Goal: Information Seeking & Learning: Learn about a topic

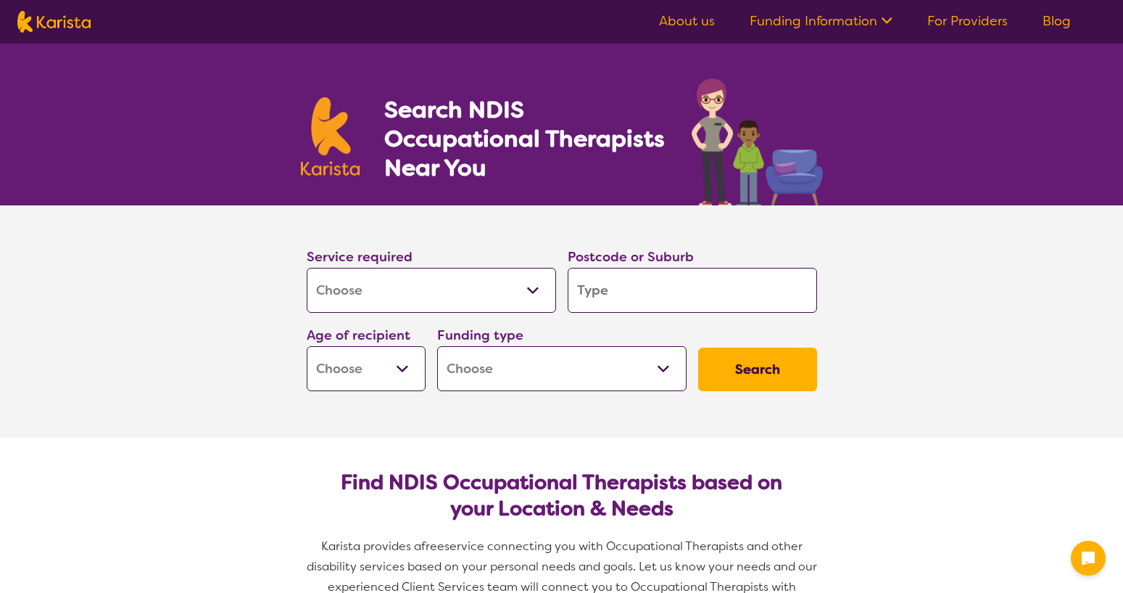
select select "[MEDICAL_DATA]"
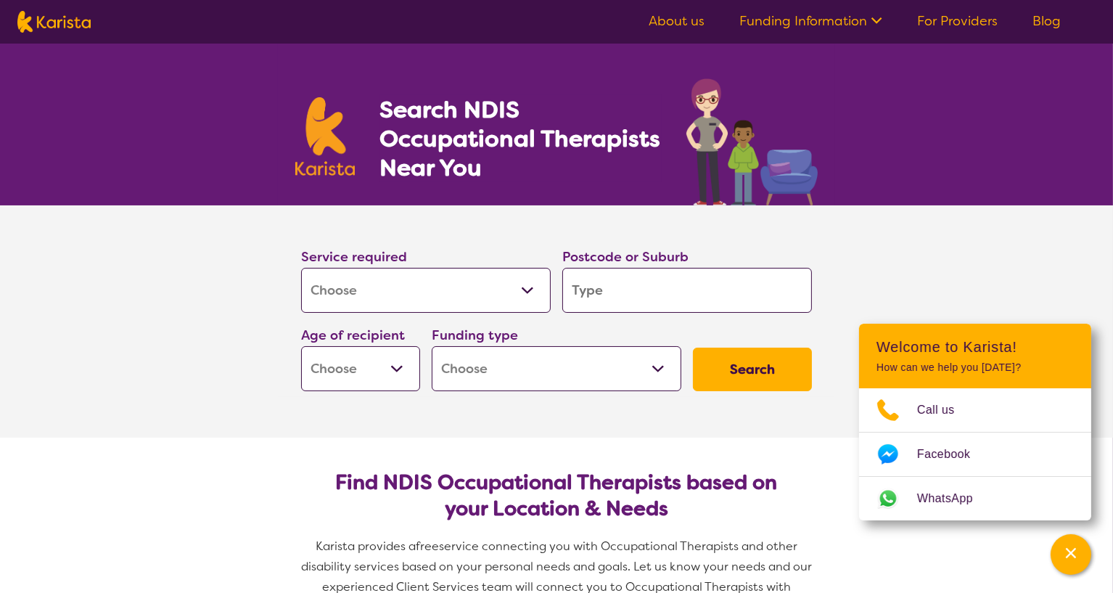
click at [624, 288] on input "search" at bounding box center [686, 290] width 249 height 45
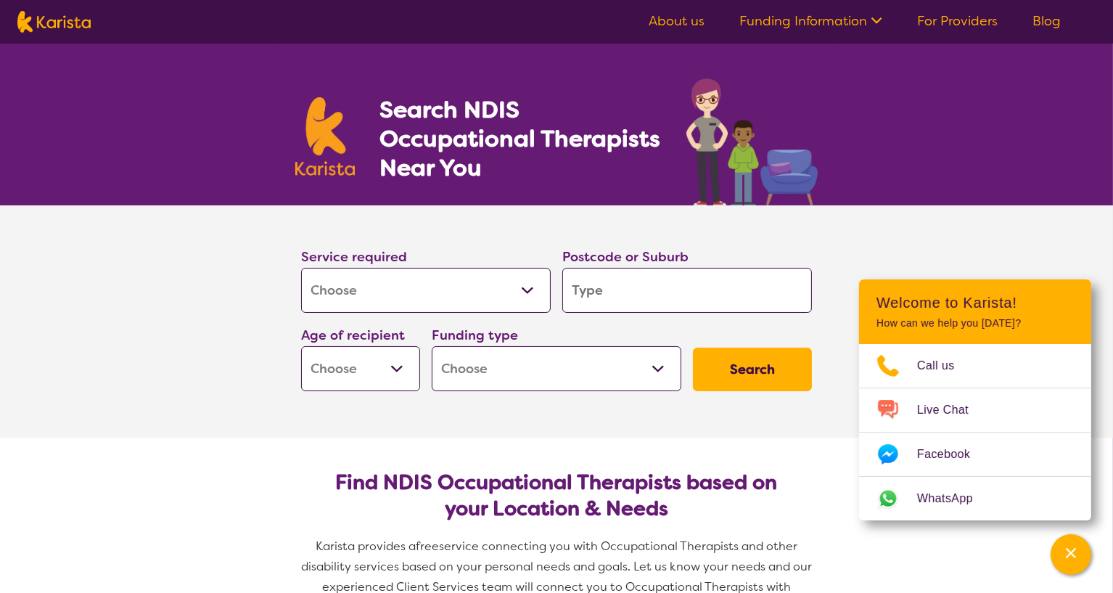
click at [621, 290] on input "search" at bounding box center [686, 290] width 249 height 45
type input "4305"
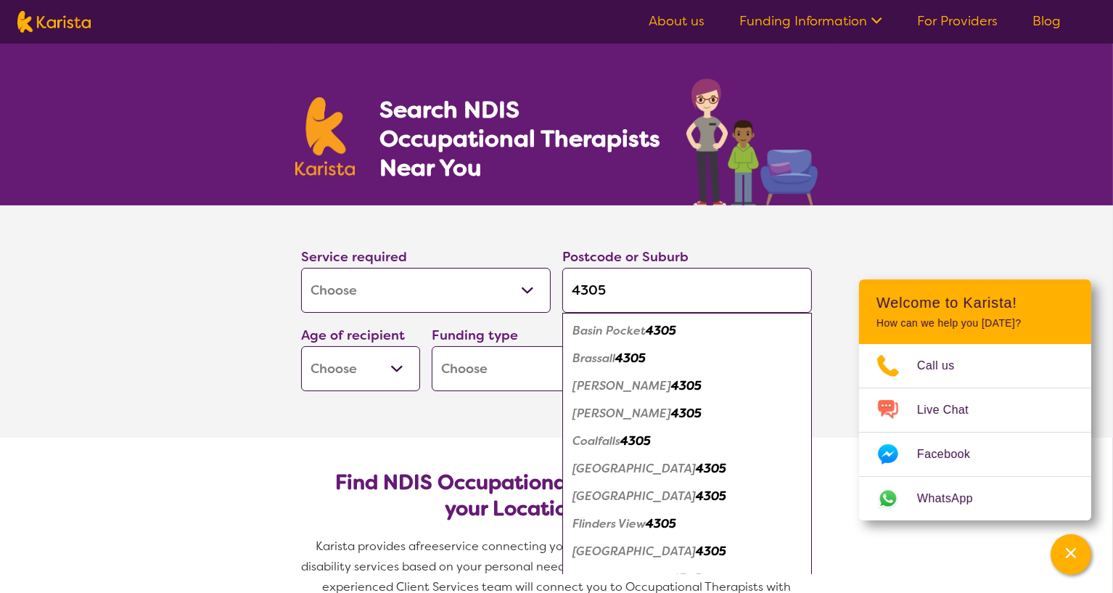
click at [392, 365] on select "Early Childhood - 0 to 9 Child - 10 to 11 Adolescent - 12 to 17 Adult - 18 to 6…" at bounding box center [360, 368] width 119 height 45
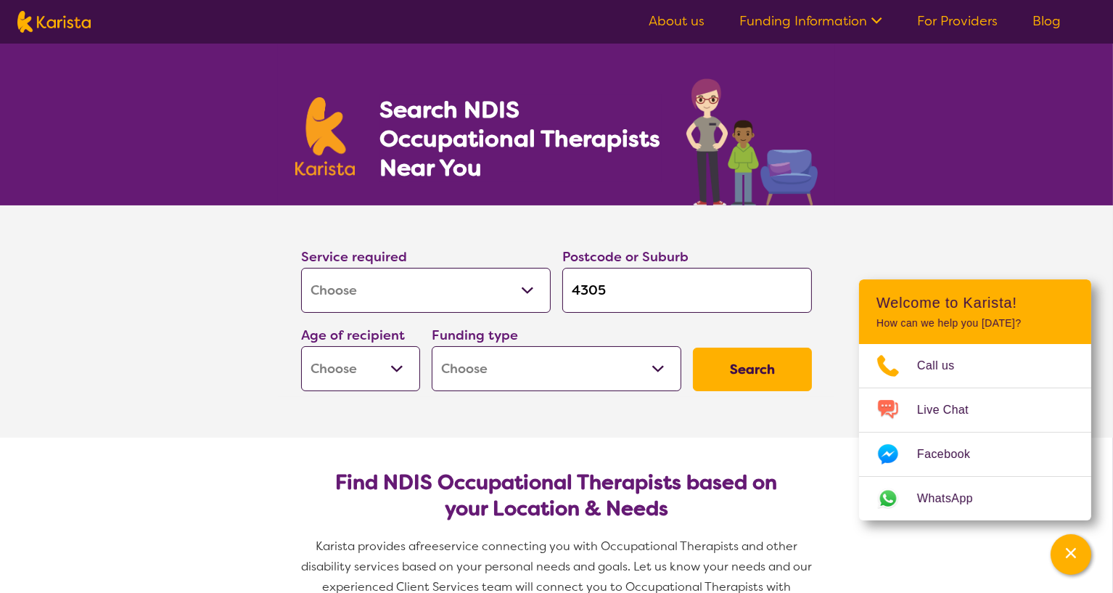
select select "EC"
click at [301, 346] on select "Early Childhood - 0 to 9 Child - 10 to 11 Adolescent - 12 to 17 Adult - 18 to 6…" at bounding box center [360, 368] width 119 height 45
select select "EC"
click at [658, 367] on select "Home Care Package (HCP) National Disability Insurance Scheme (NDIS) I don't know" at bounding box center [556, 368] width 249 height 45
select select "NDIS"
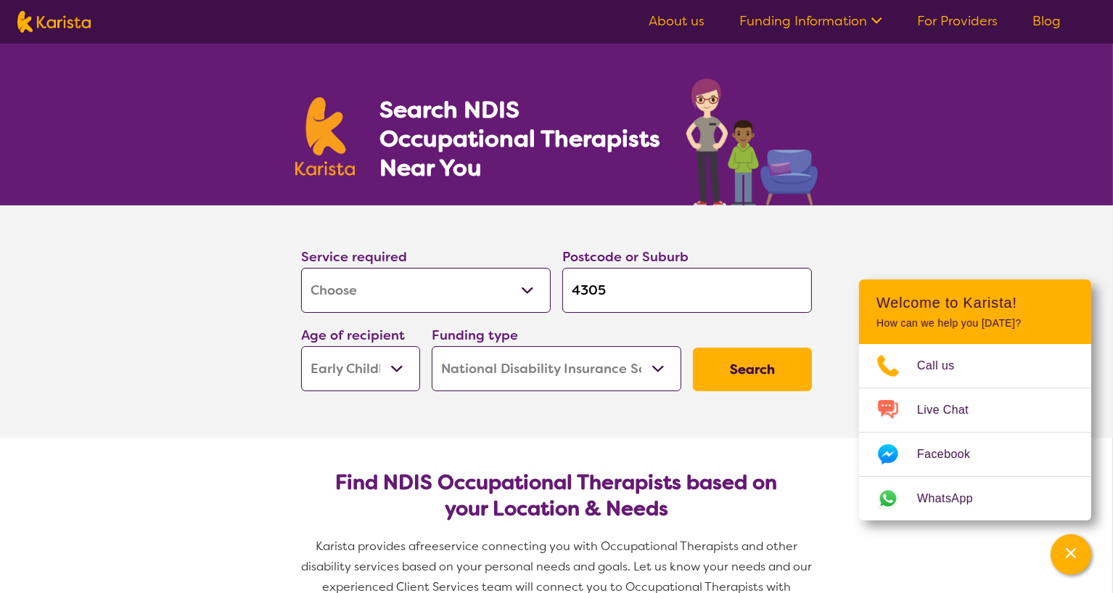
click at [432, 346] on select "Home Care Package (HCP) National Disability Insurance Scheme (NDIS) I don't know" at bounding box center [556, 368] width 249 height 45
select select "NDIS"
click at [783, 375] on button "Search" at bounding box center [752, 369] width 119 height 44
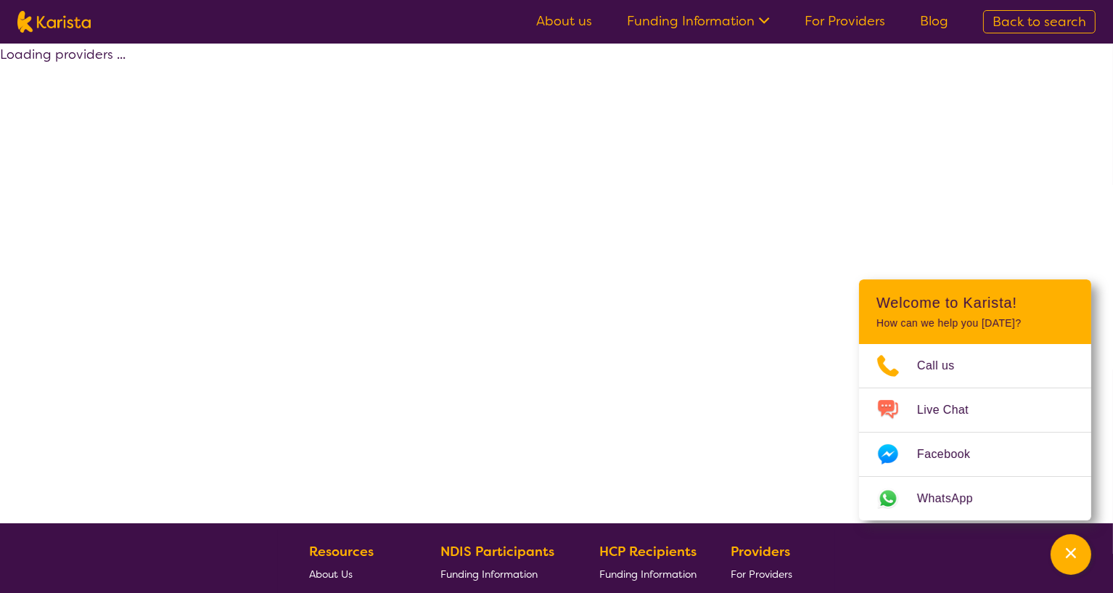
select select "by_score"
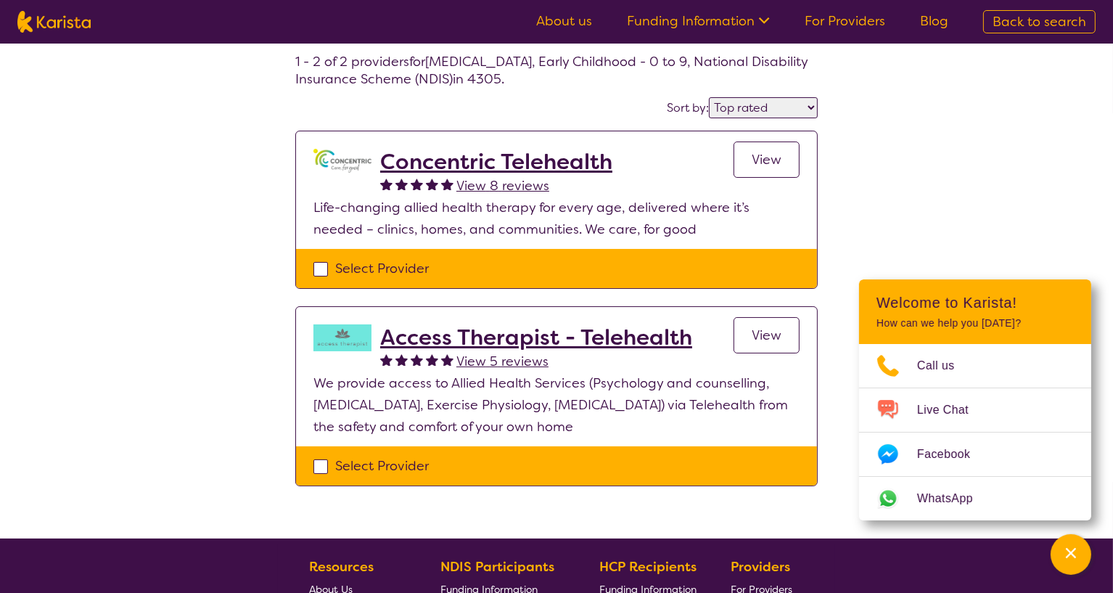
scroll to position [54, 0]
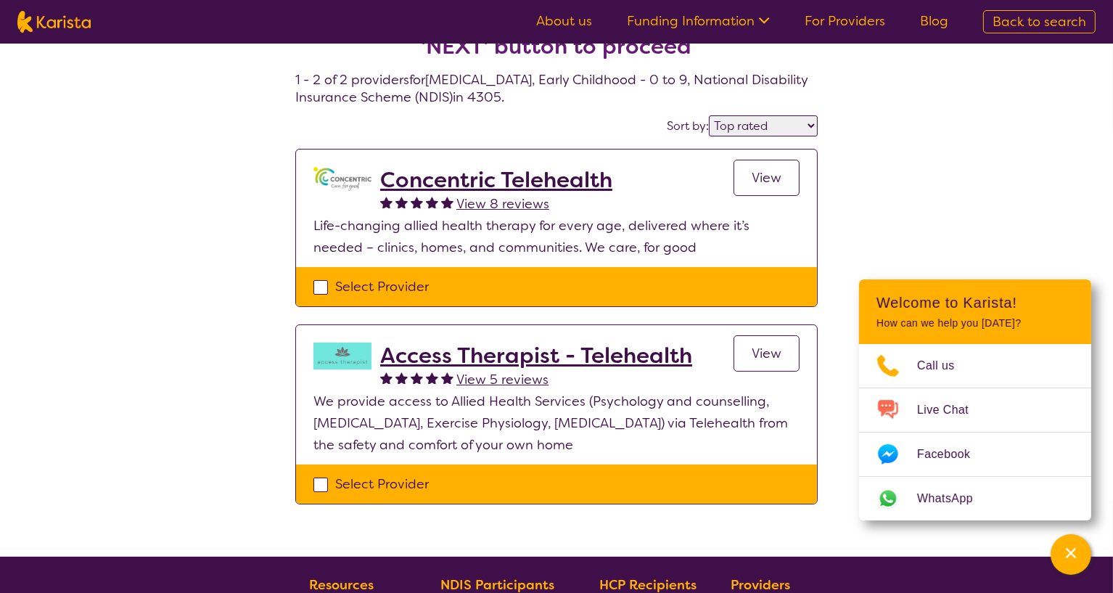
select select "[MEDICAL_DATA]"
select select "EC"
select select "NDIS"
select select "[MEDICAL_DATA]"
select select "EC"
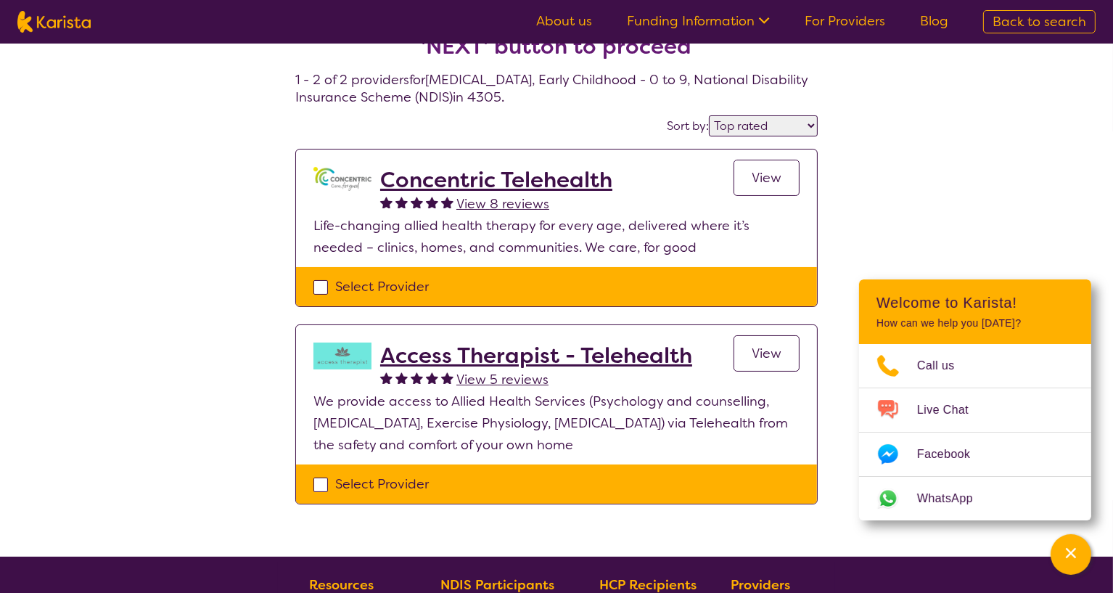
select select "NDIS"
